Goal: Task Accomplishment & Management: Use online tool/utility

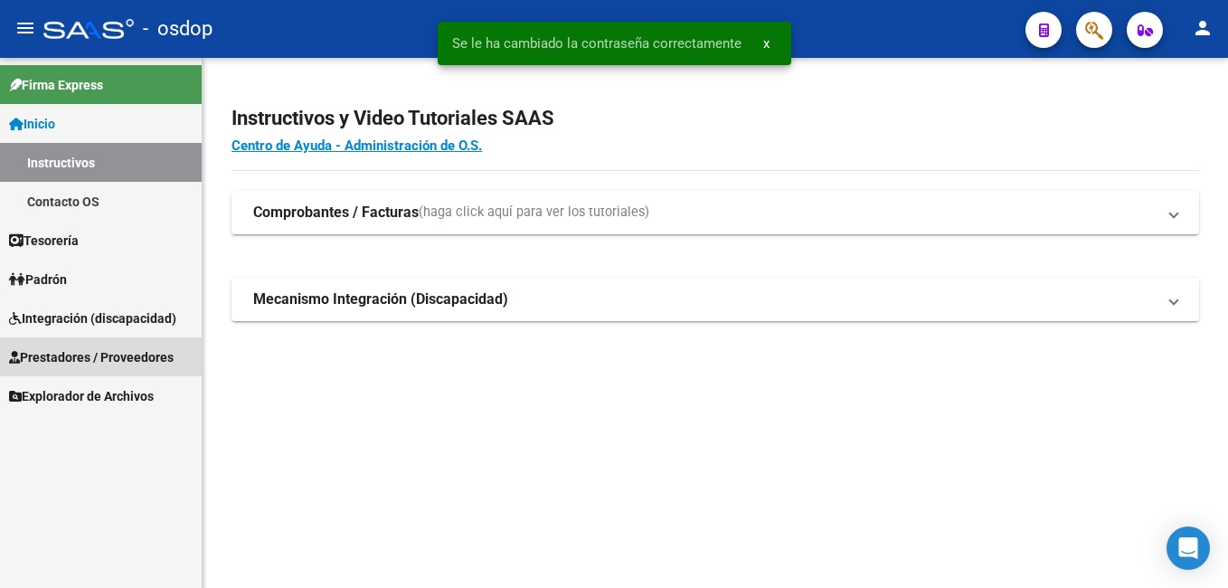
click at [117, 357] on span "Prestadores / Proveedores" at bounding box center [91, 357] width 165 height 20
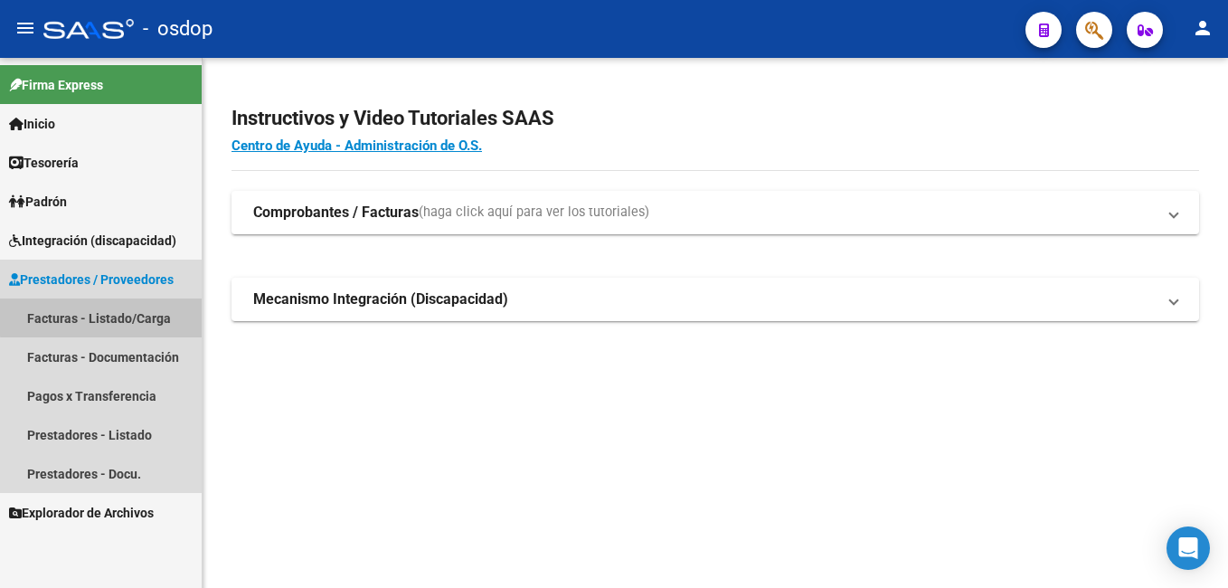
drag, startPoint x: 137, startPoint y: 315, endPoint x: 140, endPoint y: 326, distance: 11.2
click at [137, 317] on link "Facturas - Listado/Carga" at bounding box center [101, 317] width 202 height 39
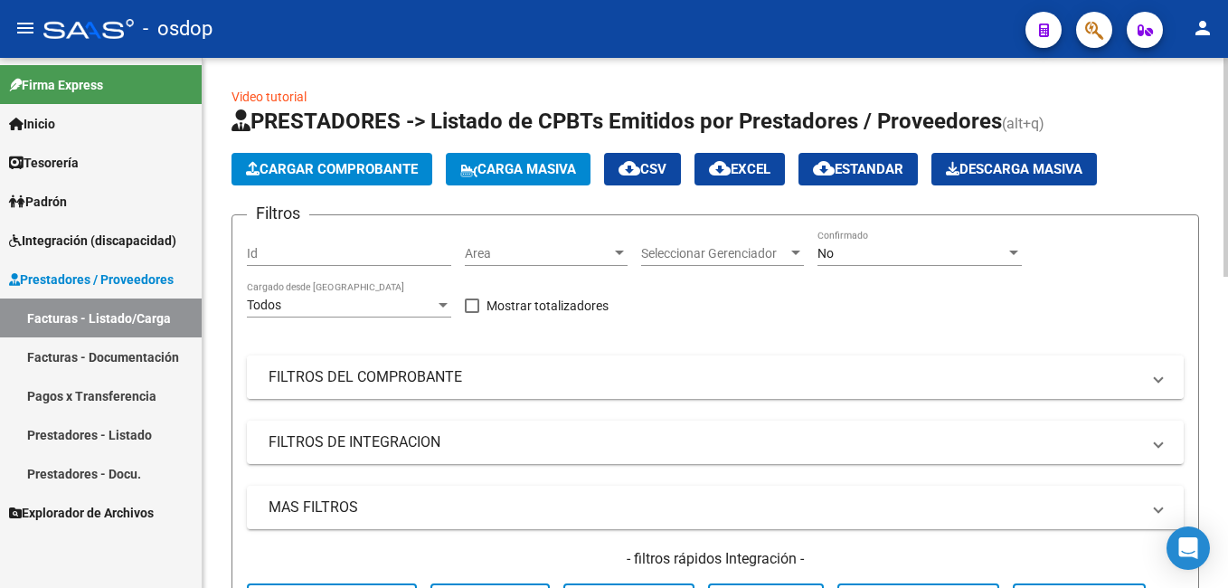
click at [336, 368] on mat-panel-title "FILTROS DEL COMPROBANTE" at bounding box center [705, 377] width 872 height 20
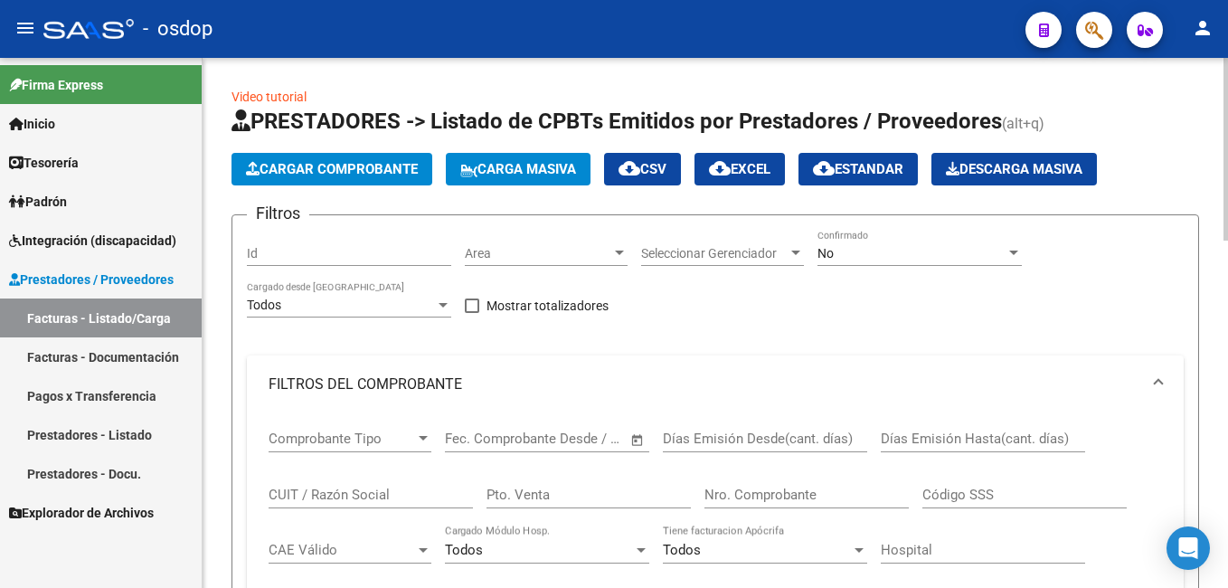
drag, startPoint x: 311, startPoint y: 485, endPoint x: 310, endPoint y: 494, distance: 9.1
click at [311, 488] on div "CUIT / Razón Social" at bounding box center [371, 488] width 204 height 39
paste input "35584838"
click at [268, 490] on div "Comprobante Tipo Comprobante Tipo Fecha inicio – Fecha fin Fec. Comprobante Des…" at bounding box center [715, 532] width 937 height 238
click at [270, 493] on input "35584838" at bounding box center [371, 495] width 204 height 16
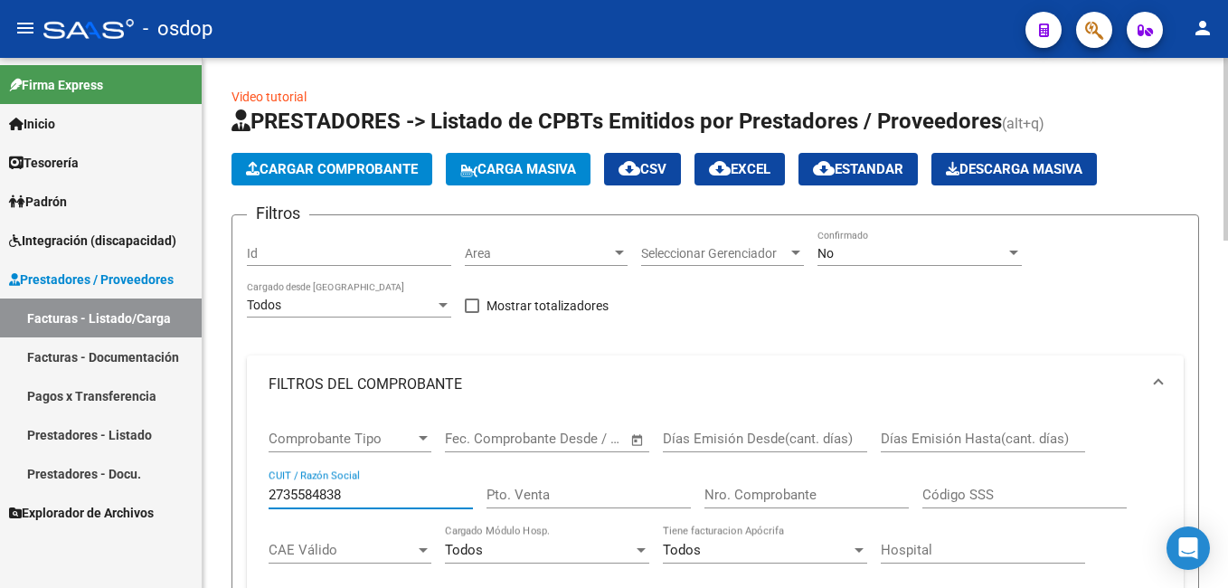
drag, startPoint x: 334, startPoint y: 490, endPoint x: 346, endPoint y: 491, distance: 12.7
click at [335, 491] on input "2735584838" at bounding box center [371, 495] width 204 height 16
click at [353, 491] on input "2735584838" at bounding box center [371, 495] width 204 height 16
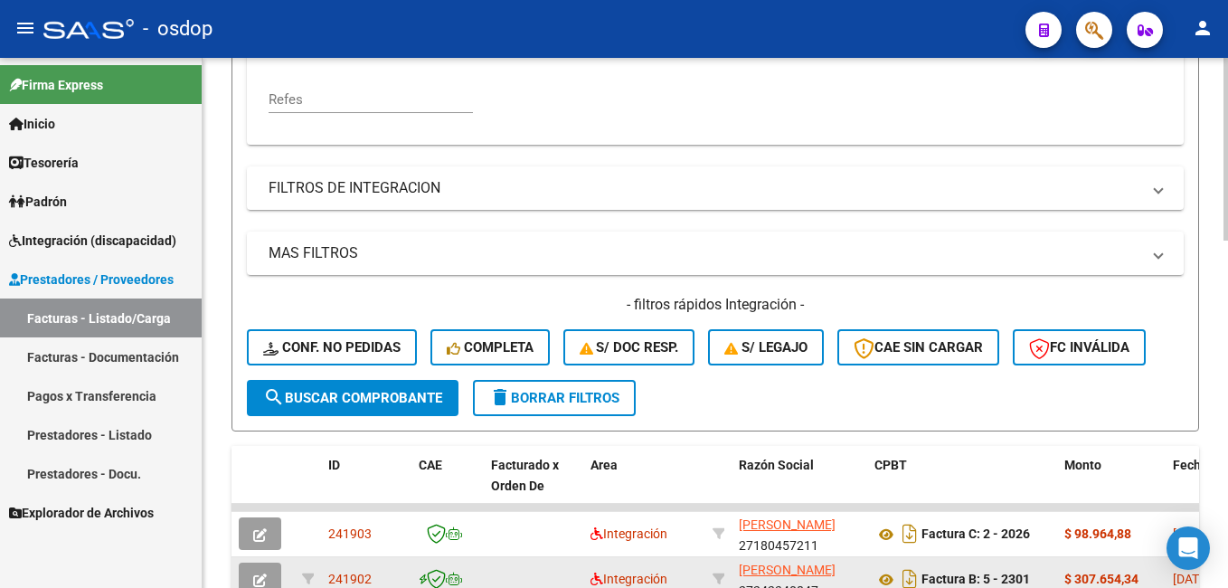
scroll to position [543, 0]
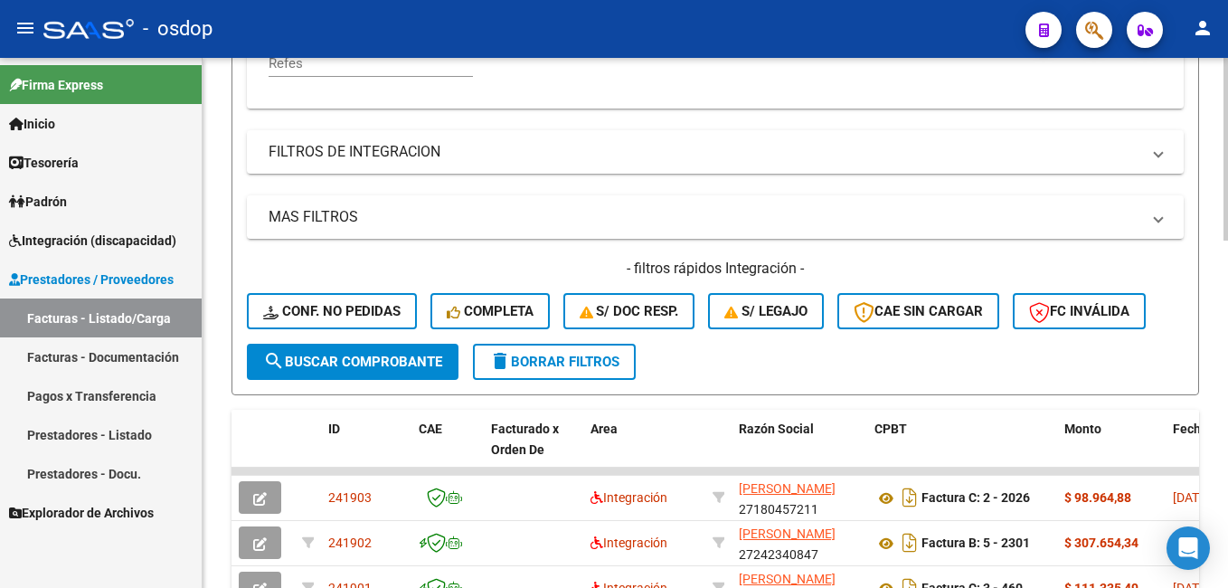
type input "27355848383"
click at [367, 357] on span "search Buscar Comprobante" at bounding box center [352, 362] width 179 height 16
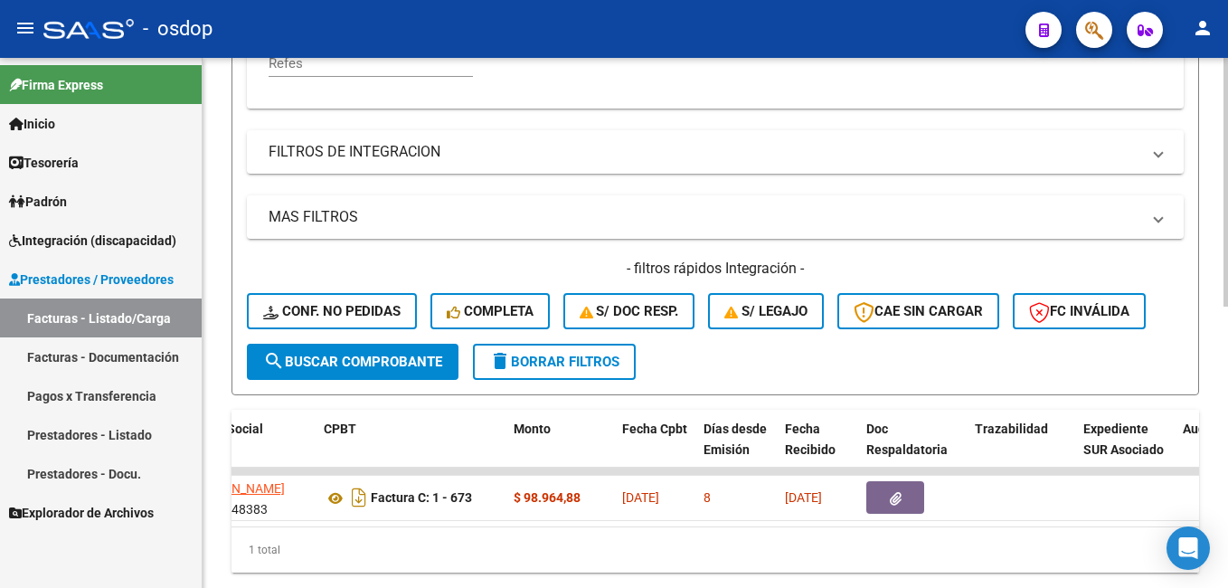
scroll to position [0, 537]
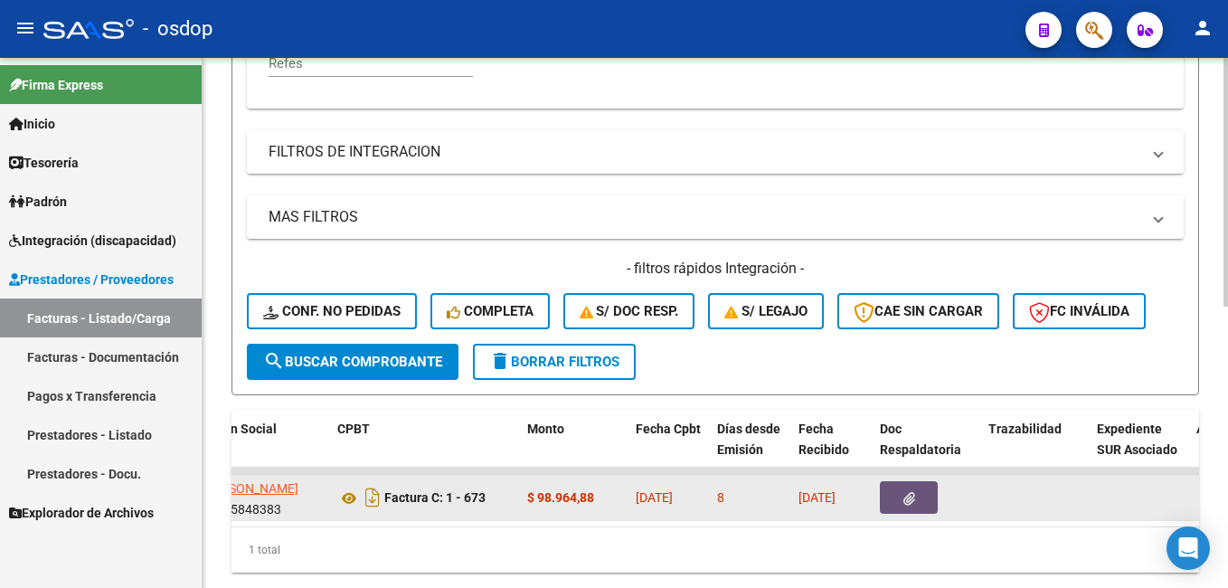
click at [900, 500] on button "button" at bounding box center [909, 497] width 58 height 33
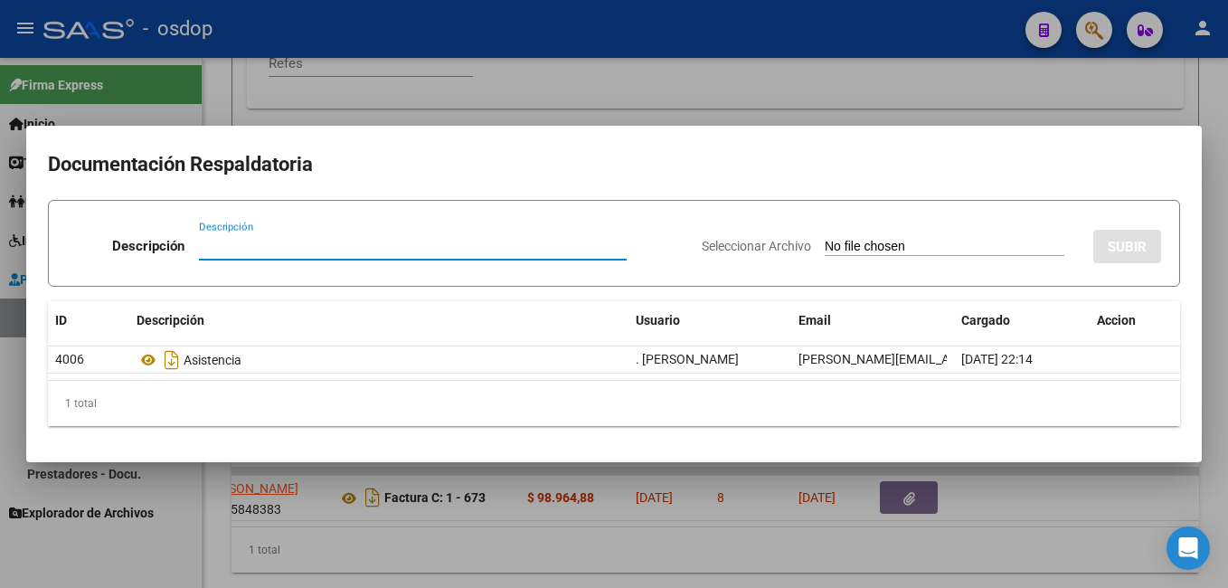
click at [870, 80] on div at bounding box center [614, 294] width 1228 height 588
